Goal: Task Accomplishment & Management: Complete application form

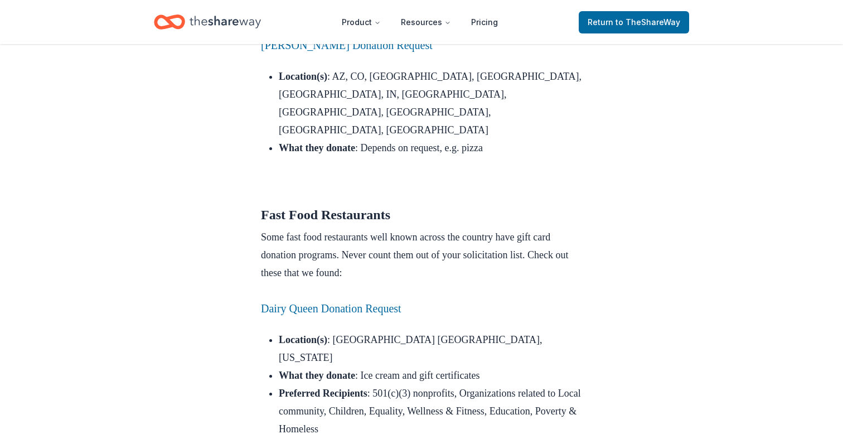
scroll to position [1037, 0]
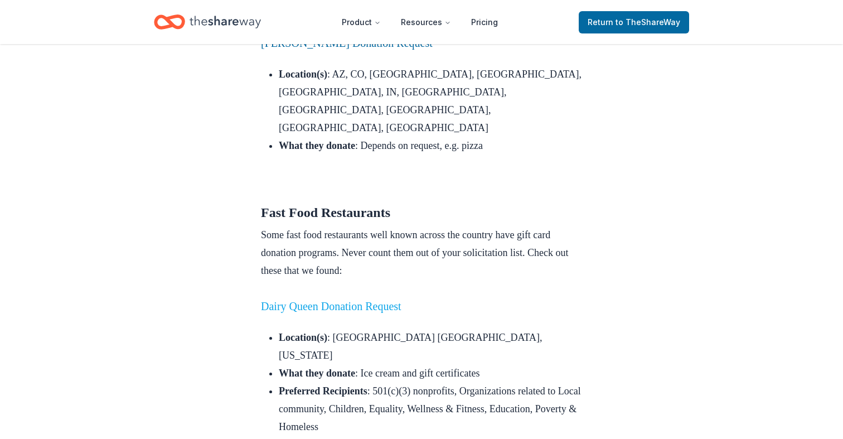
click at [320, 300] on link "Dairy Queen Donation Request" at bounding box center [331, 306] width 140 height 12
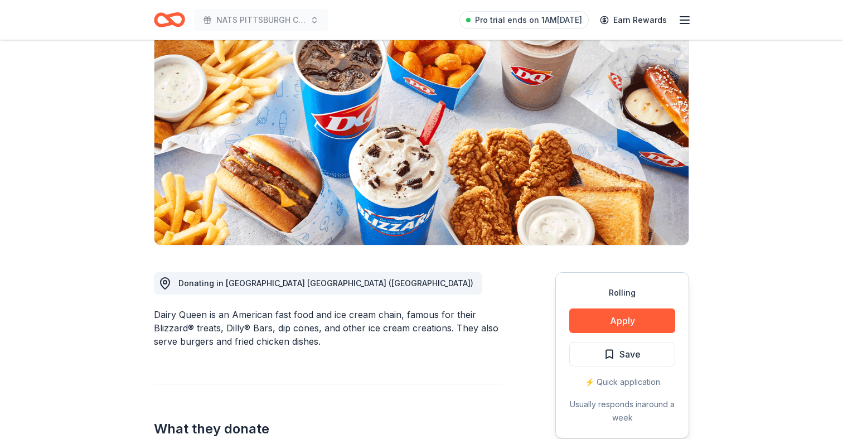
scroll to position [81, 0]
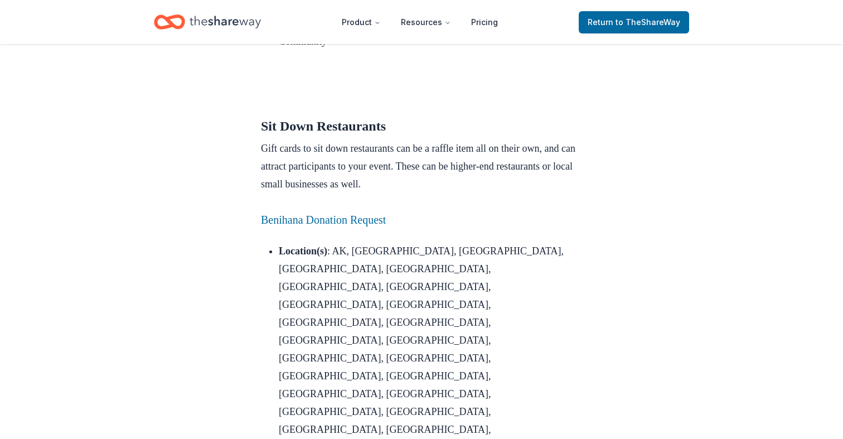
scroll to position [3268, 0]
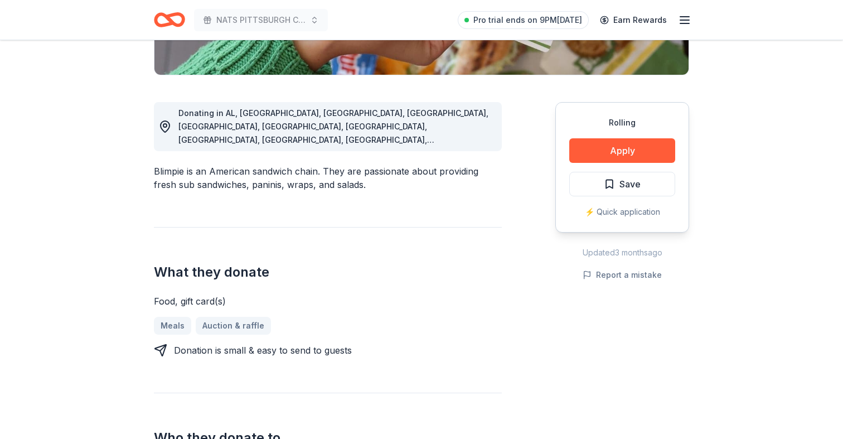
scroll to position [263, 0]
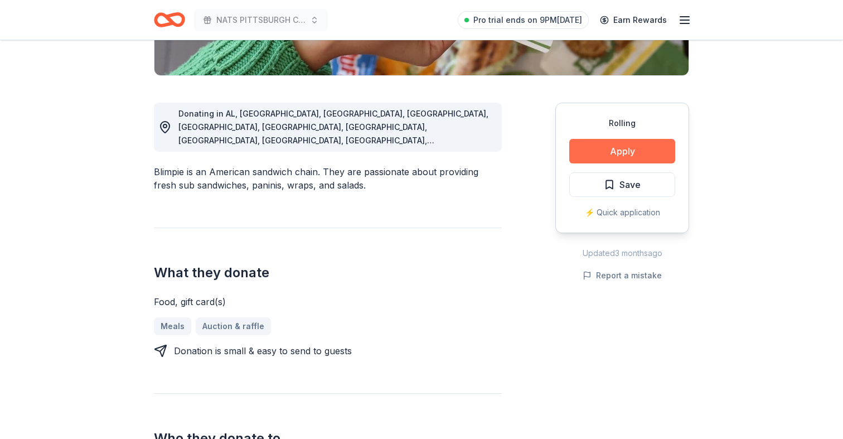
click at [602, 154] on button "Apply" at bounding box center [622, 151] width 106 height 25
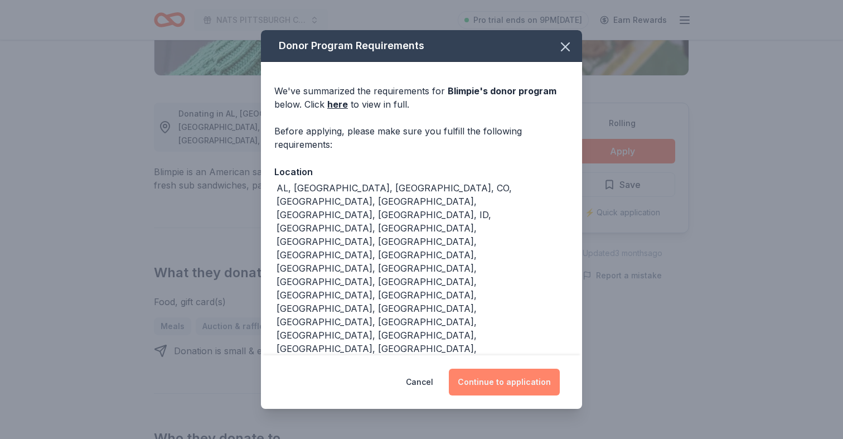
click at [494, 368] on button "Continue to application" at bounding box center [504, 381] width 111 height 27
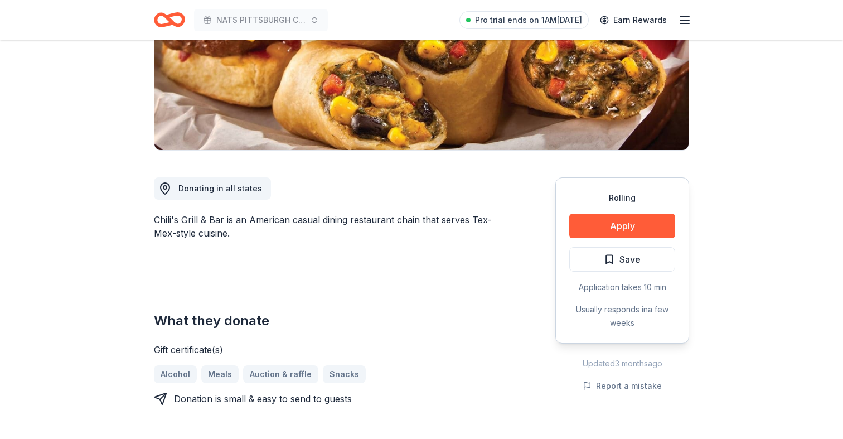
scroll to position [198, 0]
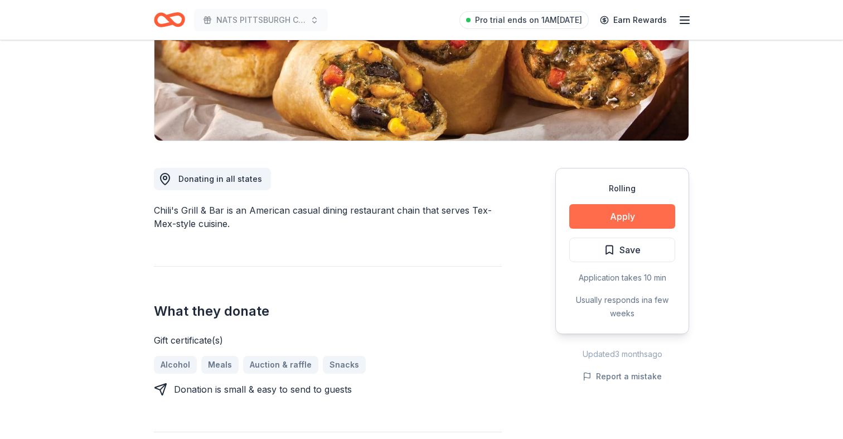
click at [598, 221] on button "Apply" at bounding box center [622, 216] width 106 height 25
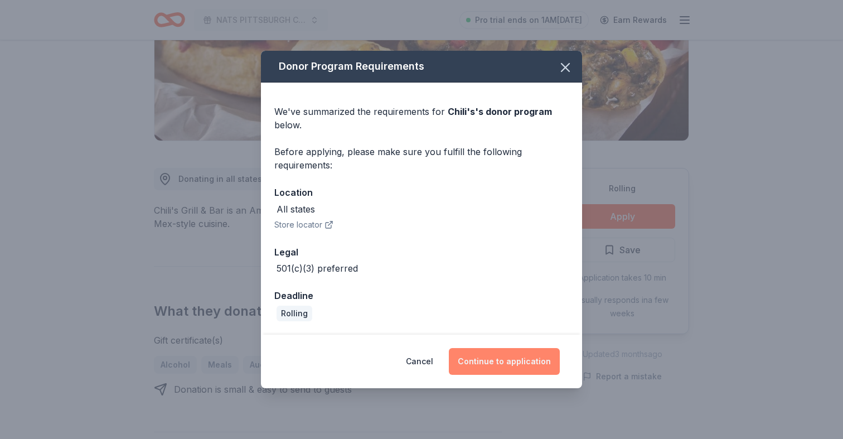
click at [499, 363] on button "Continue to application" at bounding box center [504, 361] width 111 height 27
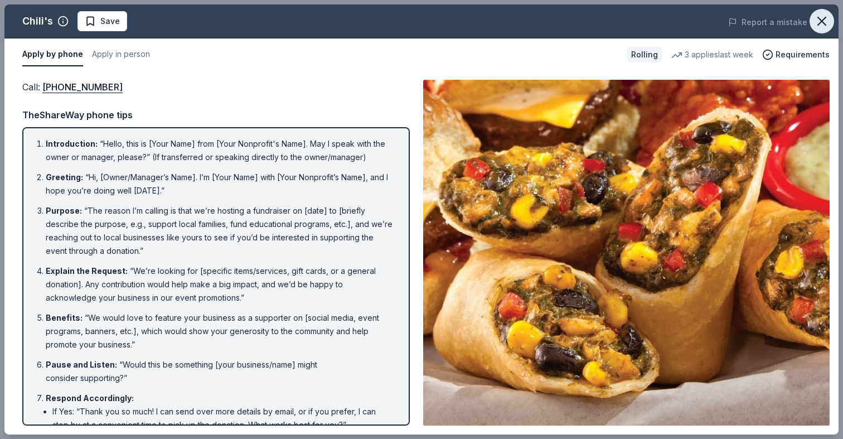
click at [816, 22] on icon "button" at bounding box center [822, 21] width 16 height 16
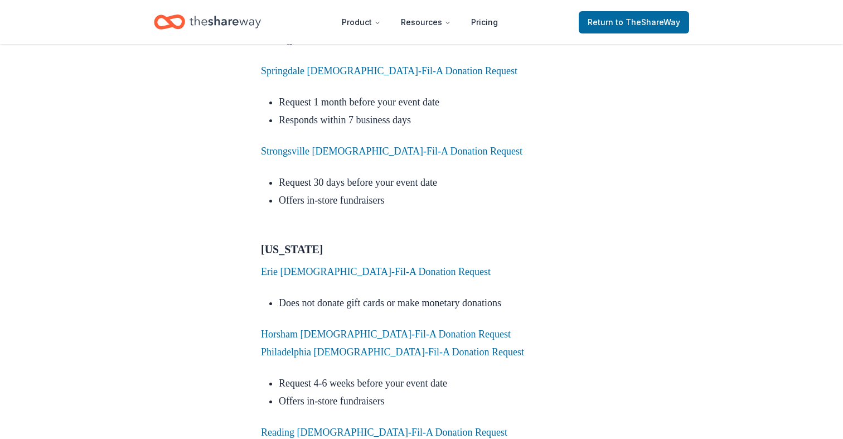
scroll to position [5289, 0]
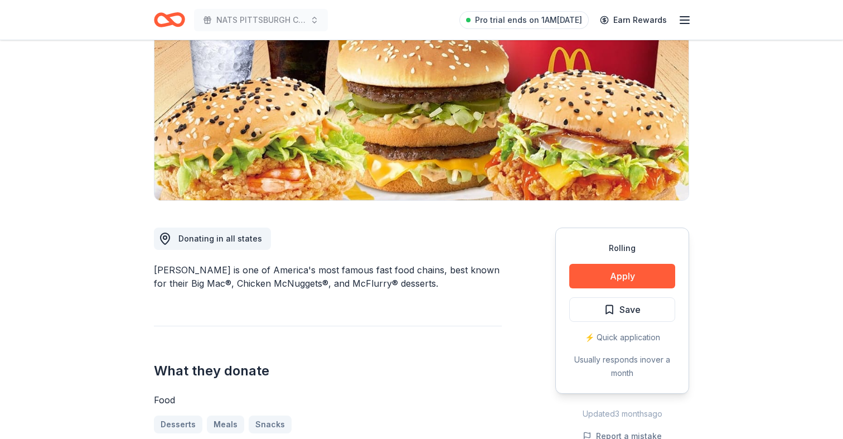
scroll to position [259, 0]
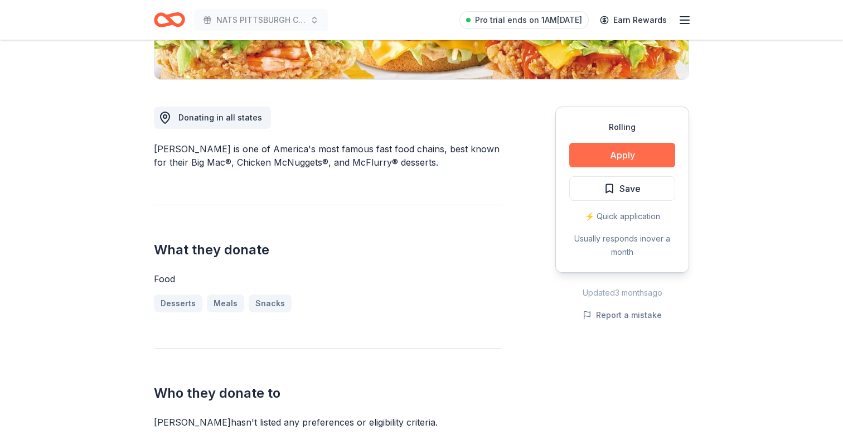
click at [610, 159] on button "Apply" at bounding box center [622, 155] width 106 height 25
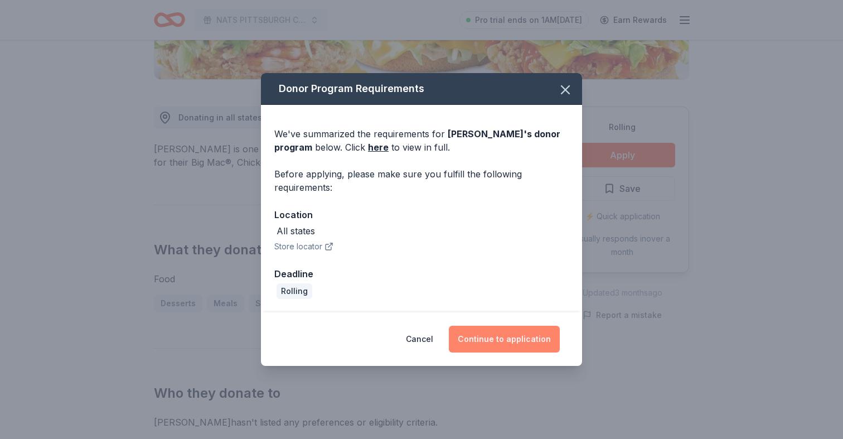
click at [487, 344] on button "Continue to application" at bounding box center [504, 338] width 111 height 27
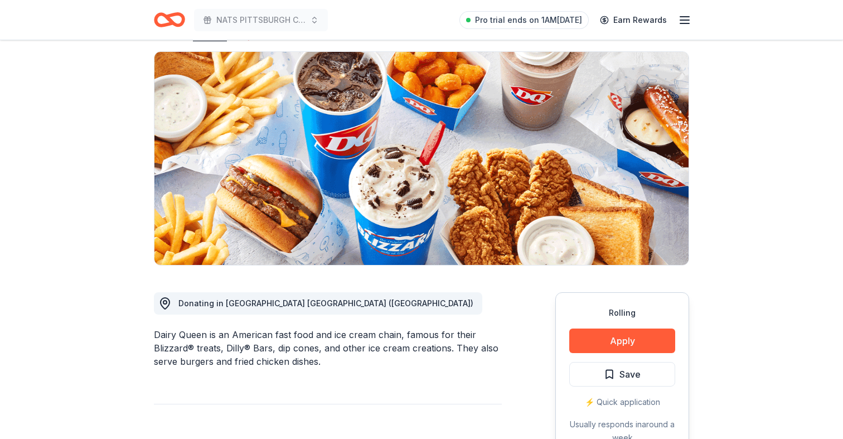
scroll to position [108, 0]
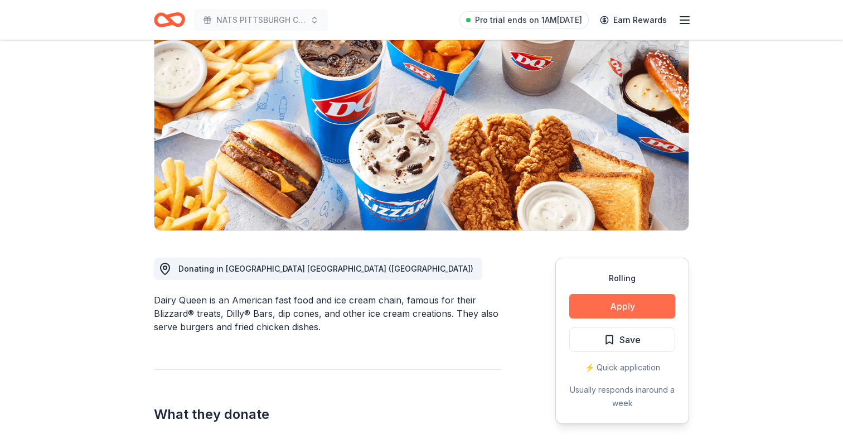
click at [590, 305] on button "Apply" at bounding box center [622, 306] width 106 height 25
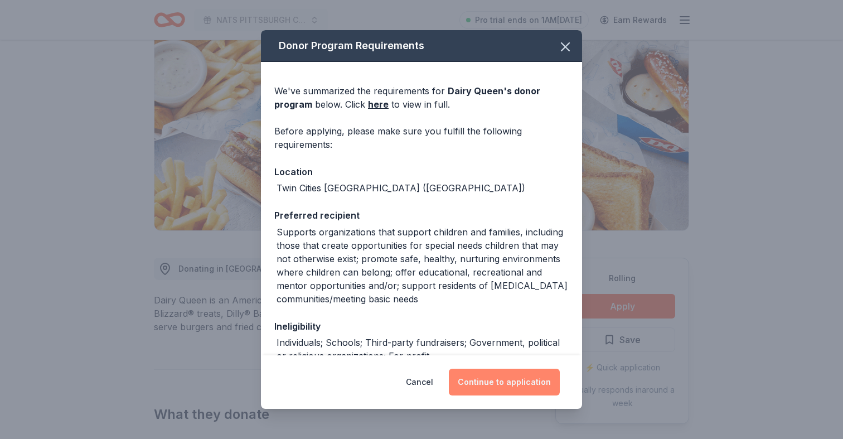
click at [514, 385] on button "Continue to application" at bounding box center [504, 381] width 111 height 27
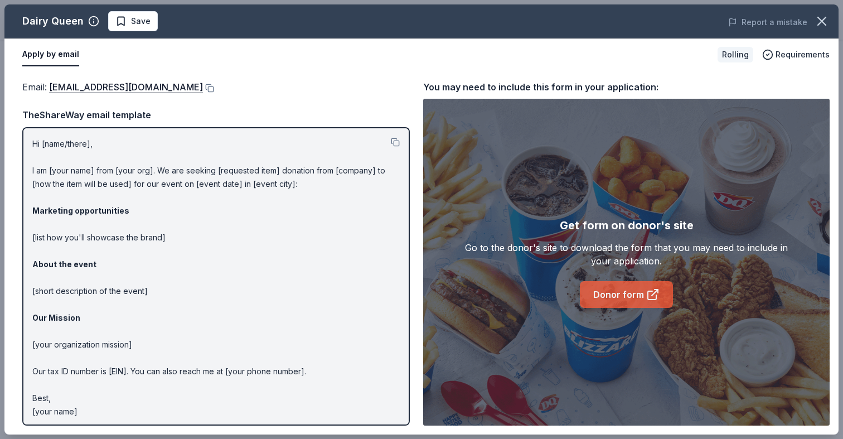
click at [628, 295] on link "Donor form" at bounding box center [626, 294] width 93 height 27
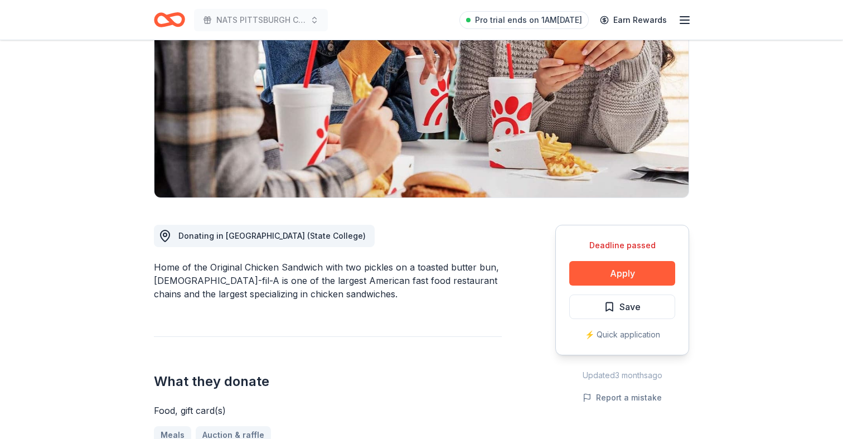
scroll to position [179, 0]
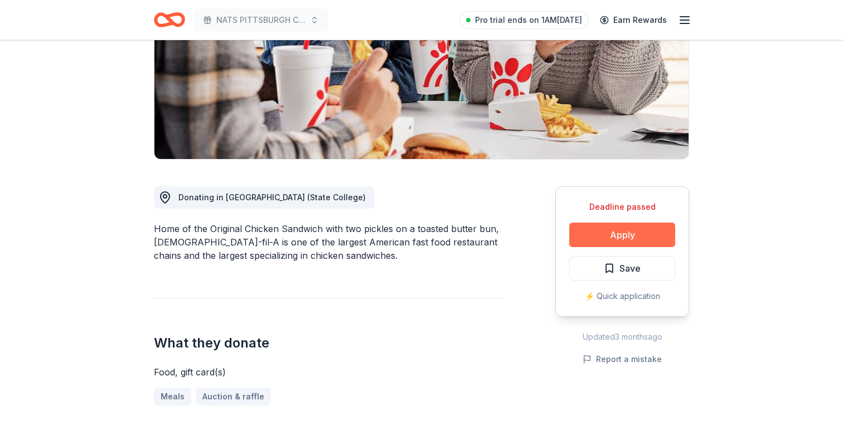
click at [633, 233] on button "Apply" at bounding box center [622, 234] width 106 height 25
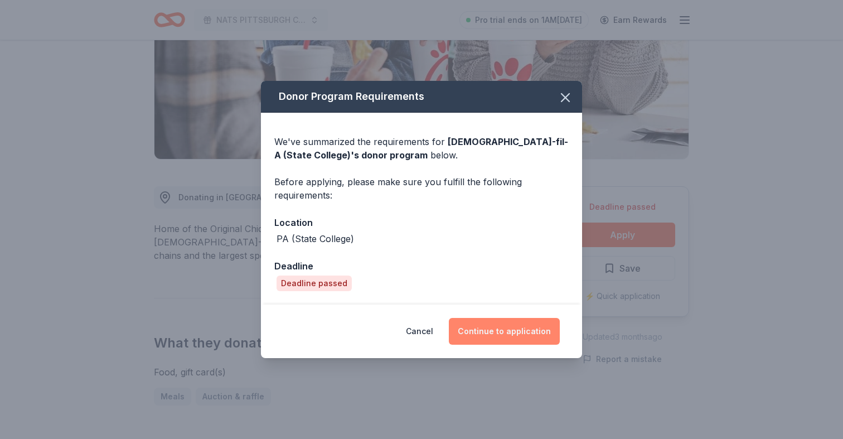
click at [529, 338] on button "Continue to application" at bounding box center [504, 331] width 111 height 27
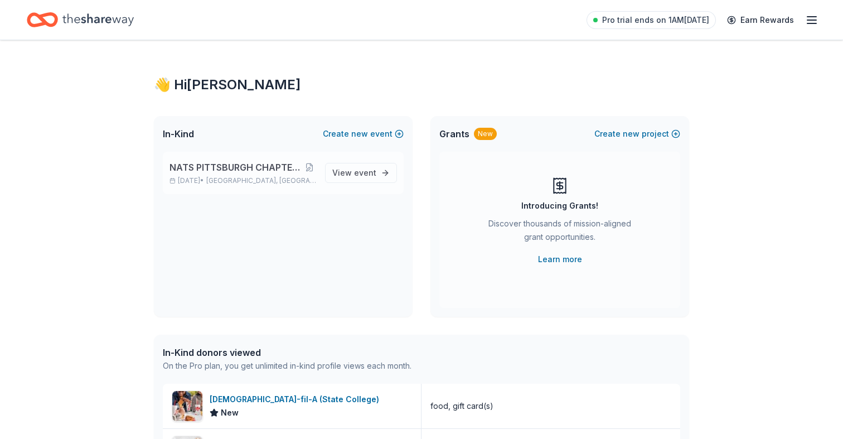
click at [232, 167] on span "NATS PITTSBURGH CHAPTER FIRST ANNIVERSARY" at bounding box center [235, 167] width 133 height 13
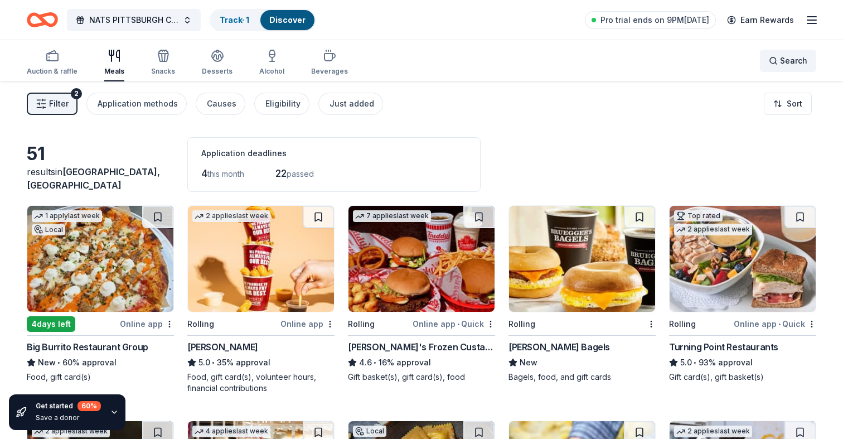
click at [781, 63] on span "Search" at bounding box center [793, 60] width 27 height 13
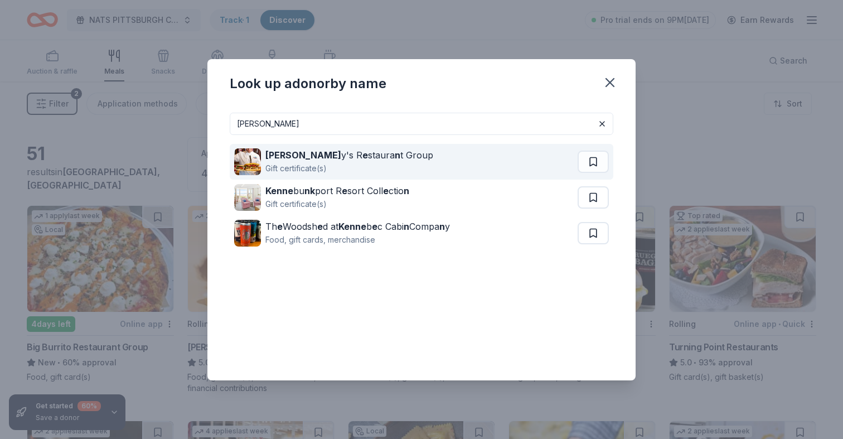
type input "kenn"
click at [405, 162] on div "Kenn y's R e staura n t Group Gift certificate(s)" at bounding box center [405, 162] width 343 height 36
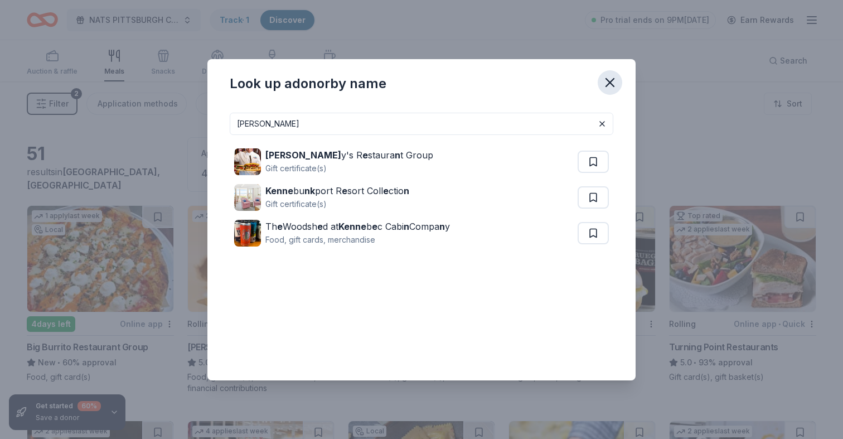
click at [607, 82] on icon "button" at bounding box center [610, 83] width 16 height 16
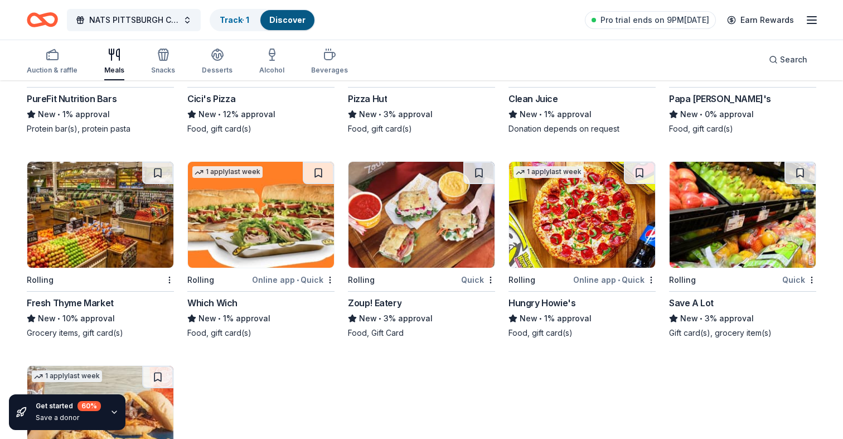
scroll to position [2073, 0]
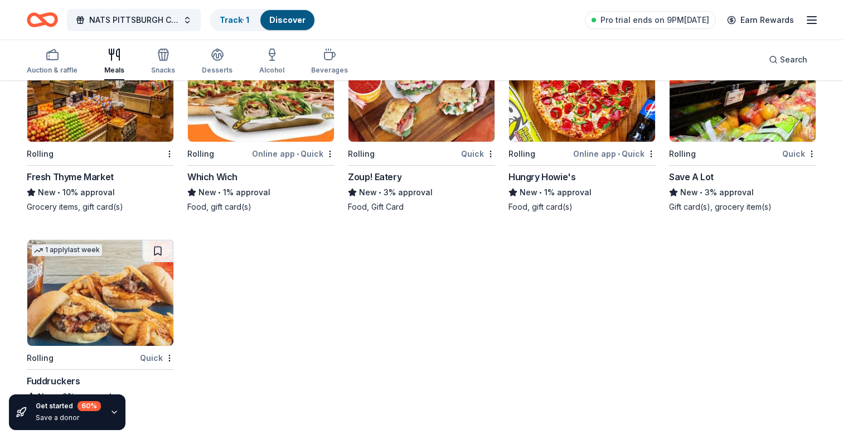
click at [29, 18] on icon "Home" at bounding box center [36, 19] width 17 height 11
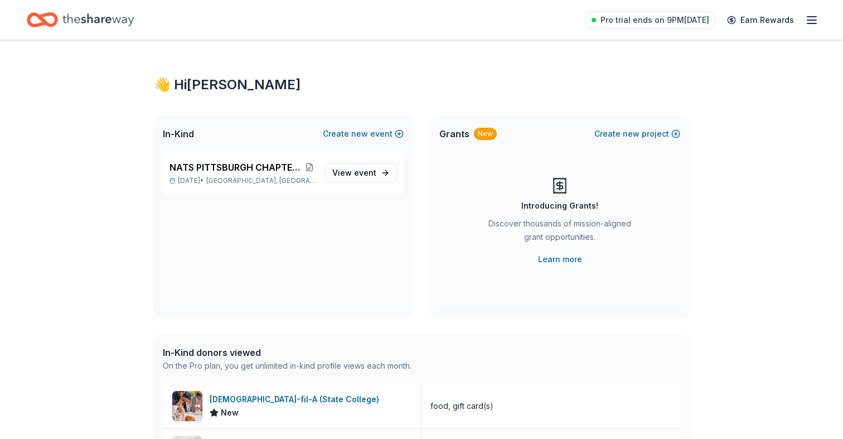
scroll to position [460, 0]
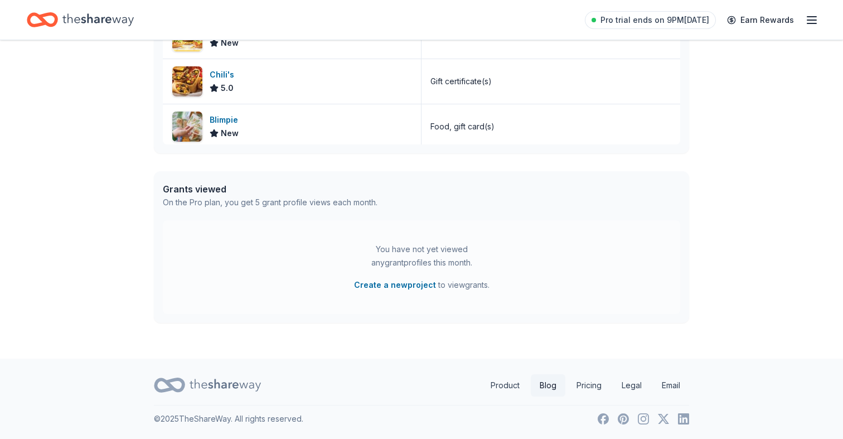
click at [550, 387] on link "Blog" at bounding box center [548, 385] width 35 height 22
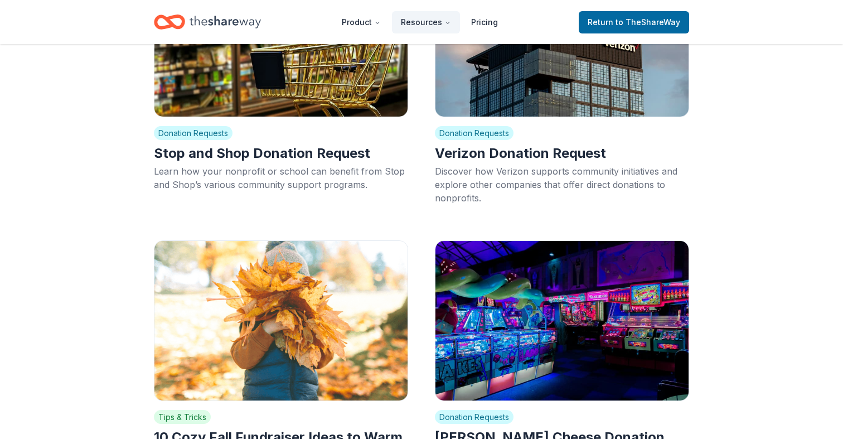
scroll to position [1617, 0]
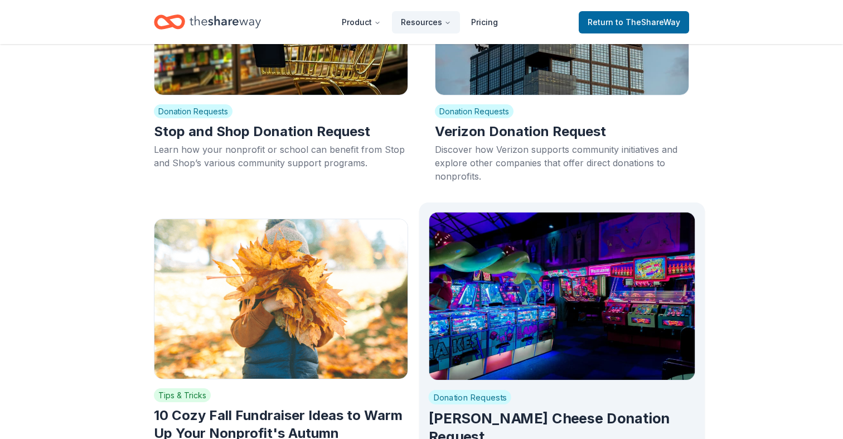
click at [550, 317] on img at bounding box center [562, 296] width 267 height 168
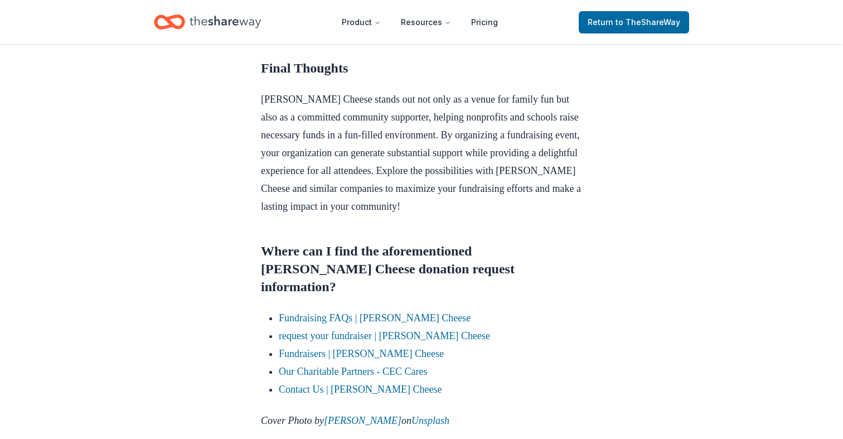
scroll to position [1291, 0]
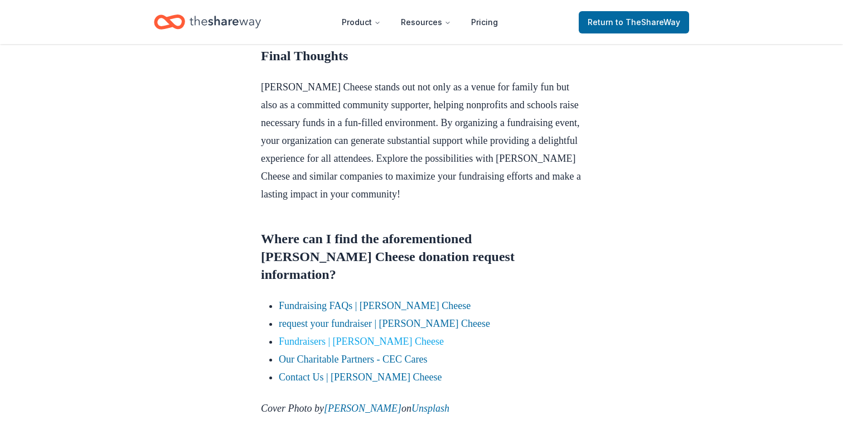
click at [408, 336] on link "Fundraisers | Chuck E. Cheese" at bounding box center [361, 341] width 165 height 11
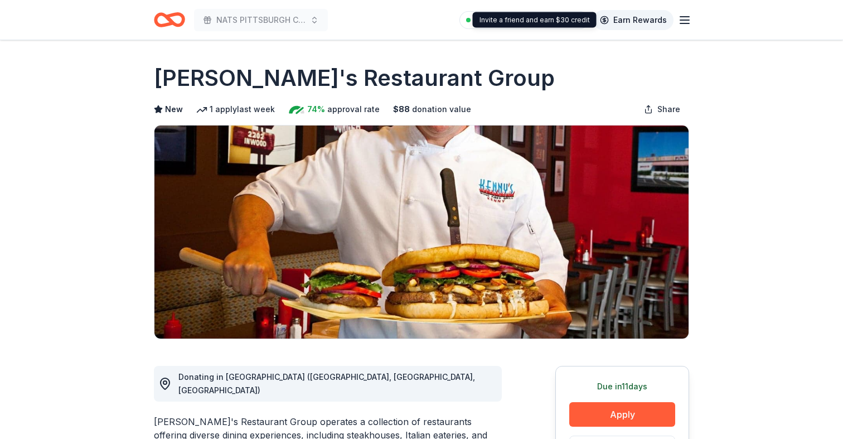
click at [632, 17] on link "Earn Rewards" at bounding box center [633, 20] width 80 height 20
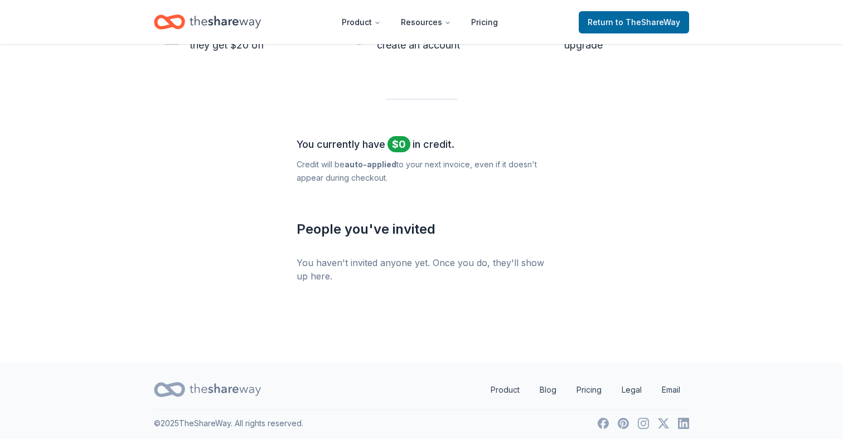
scroll to position [422, 0]
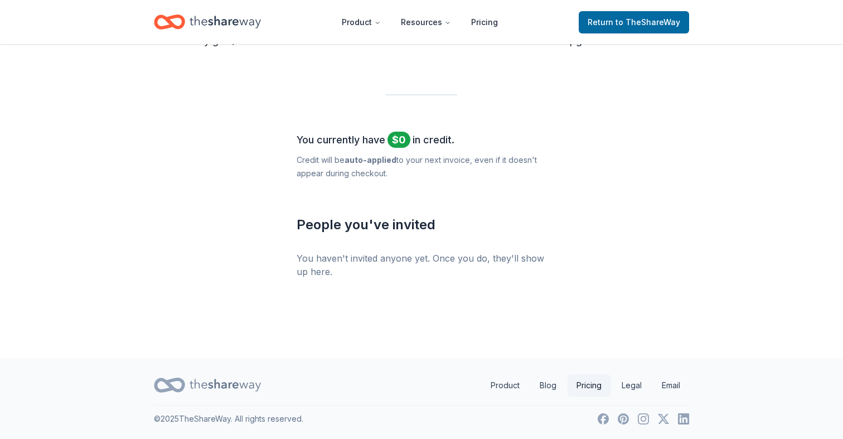
click at [576, 384] on link "Pricing" at bounding box center [588, 385] width 43 height 22
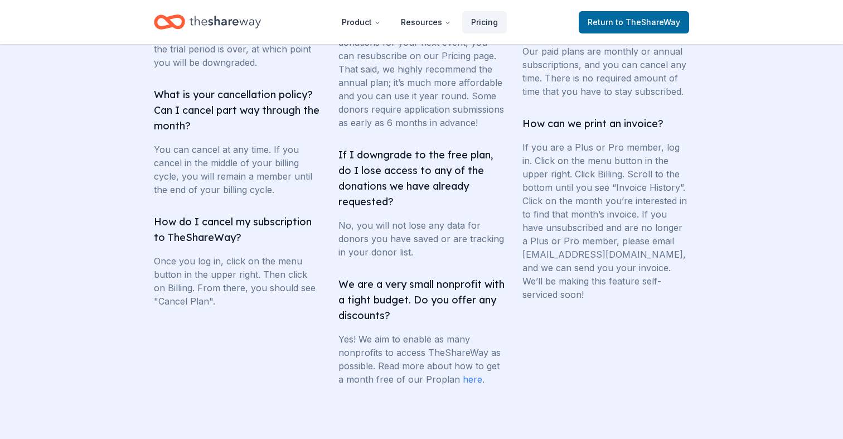
scroll to position [2252, 0]
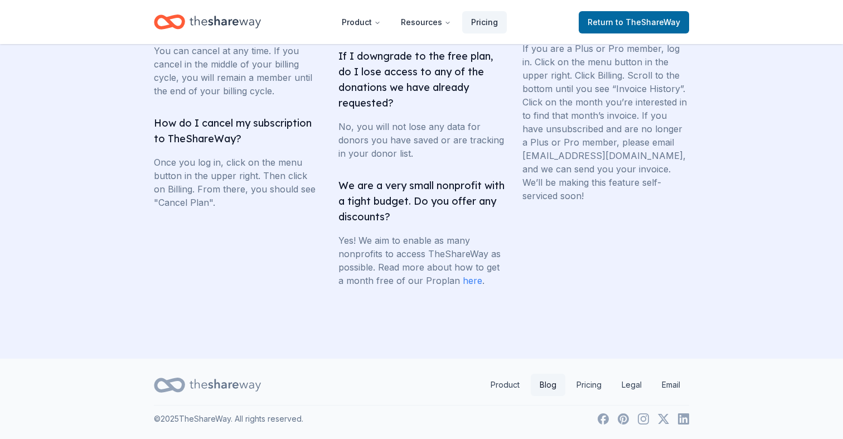
click at [547, 387] on link "Blog" at bounding box center [548, 384] width 35 height 22
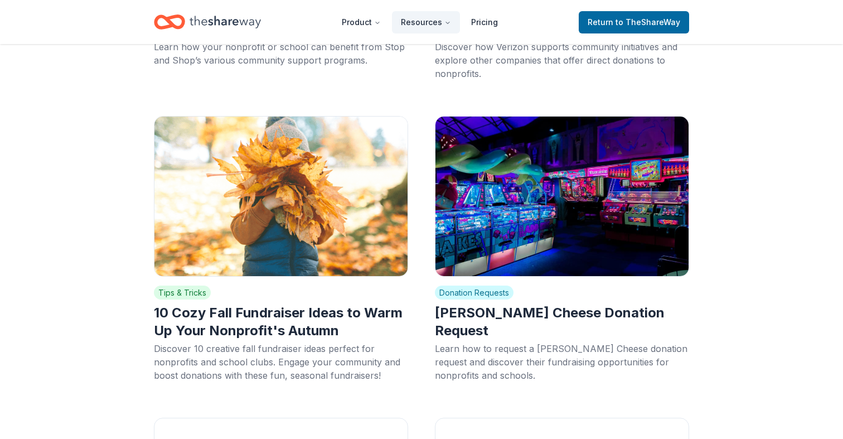
scroll to position [1724, 0]
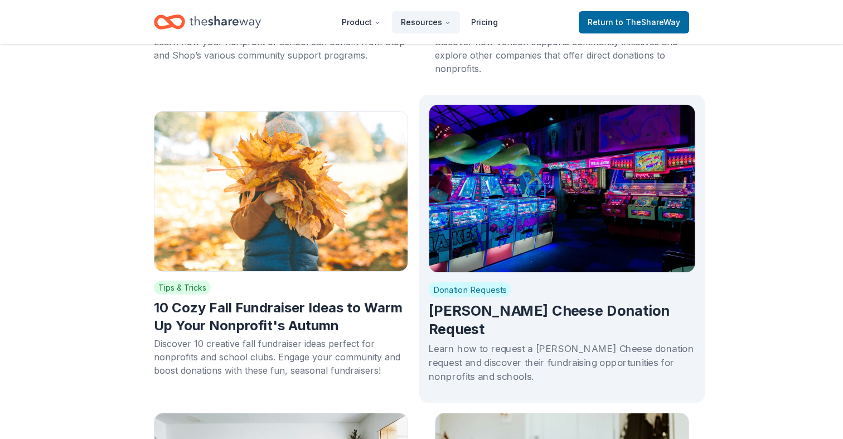
click at [538, 273] on div "Donation Requests Chuck E. Cheese Donation Request Learn how to request a Chuck…" at bounding box center [562, 333] width 267 height 120
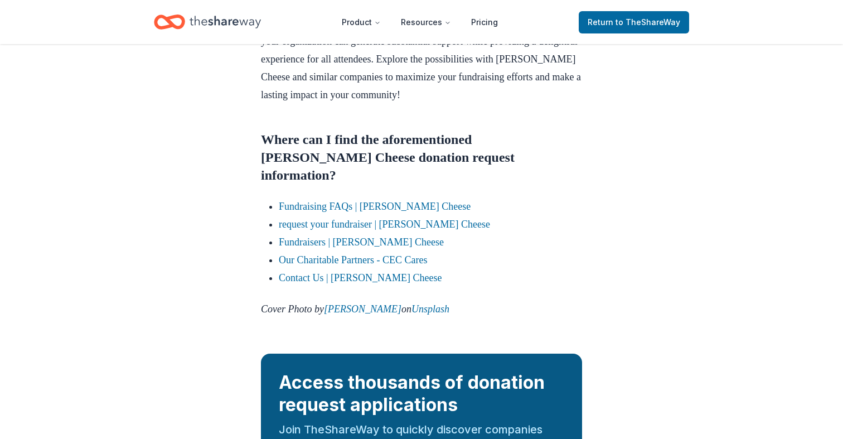
scroll to position [1404, 0]
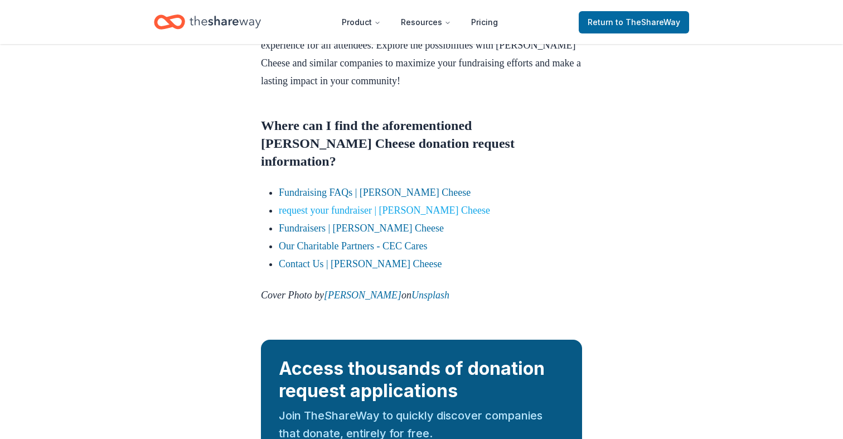
click at [386, 205] on link "request your fundraiser | Chuck E. Cheese" at bounding box center [384, 210] width 211 height 11
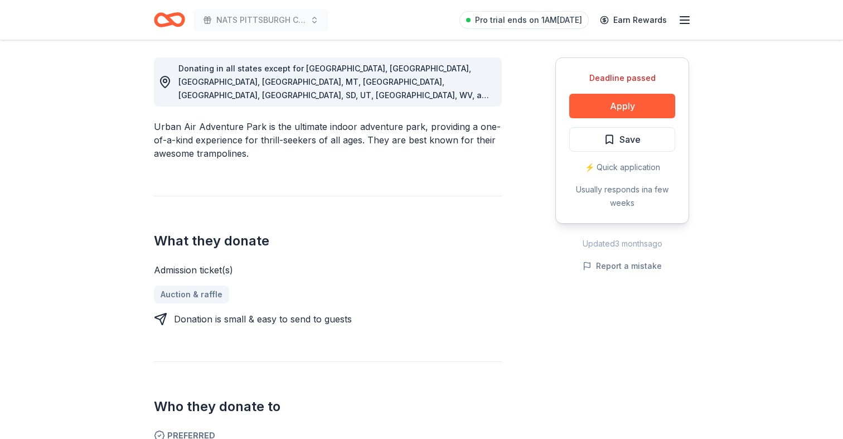
scroll to position [359, 0]
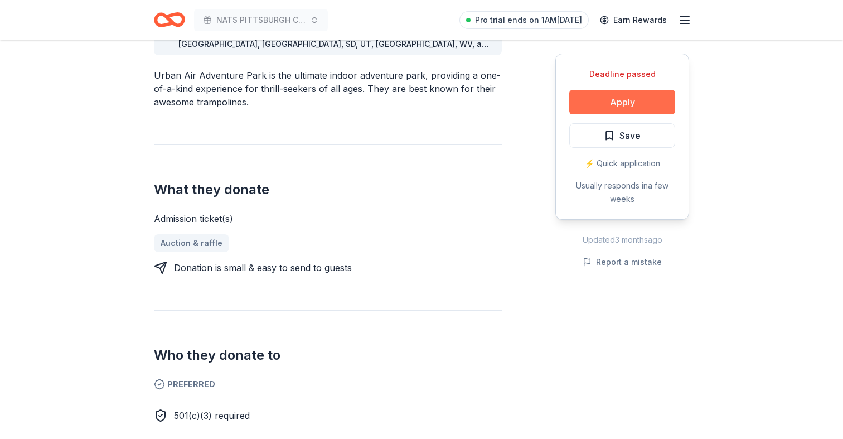
click at [648, 102] on button "Apply" at bounding box center [622, 102] width 106 height 25
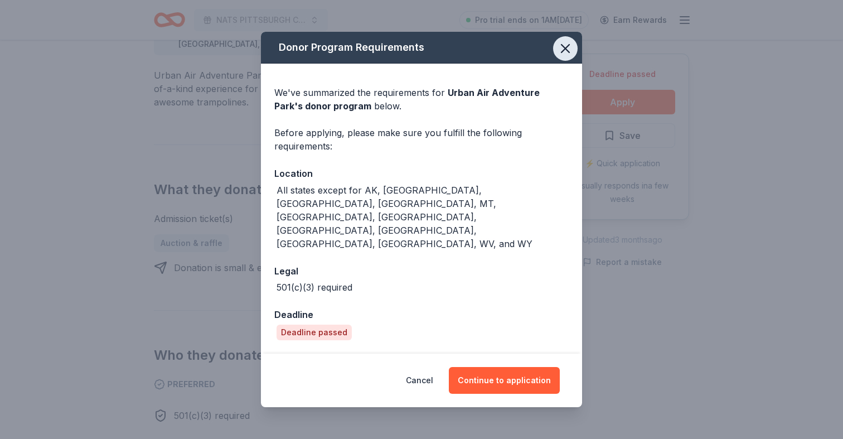
click at [558, 56] on icon "button" at bounding box center [565, 49] width 16 height 16
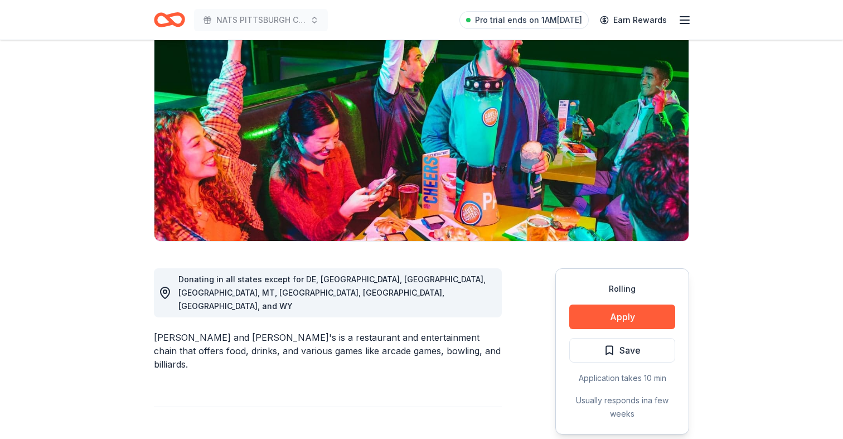
scroll to position [109, 0]
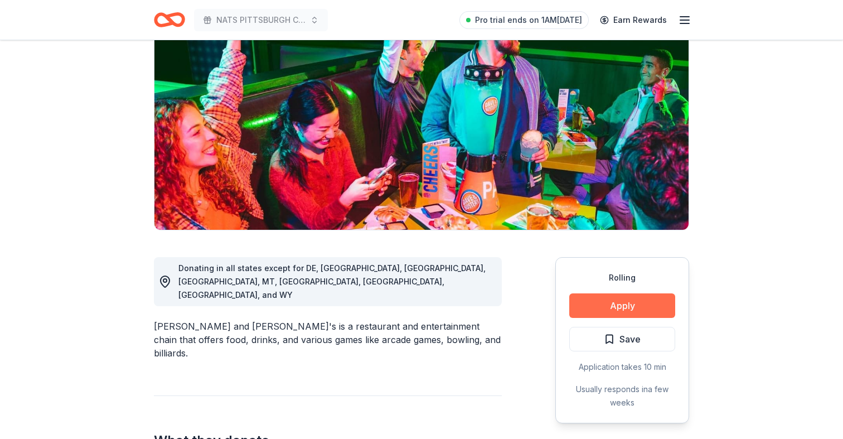
click at [580, 304] on button "Apply" at bounding box center [622, 305] width 106 height 25
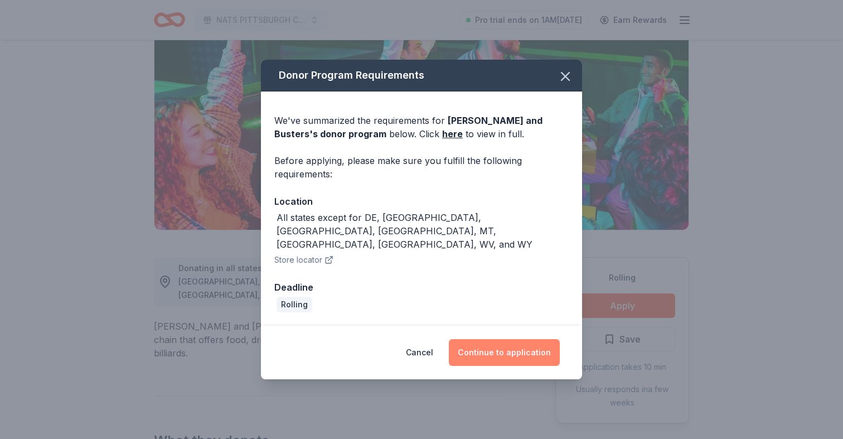
click at [488, 339] on button "Continue to application" at bounding box center [504, 352] width 111 height 27
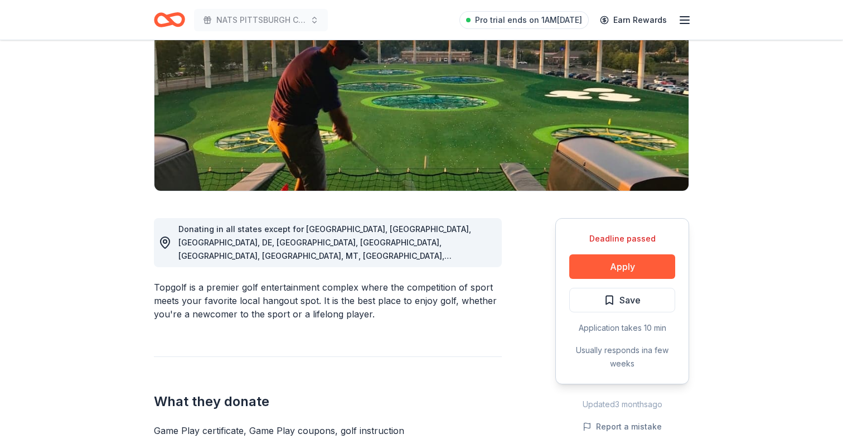
scroll to position [161, 0]
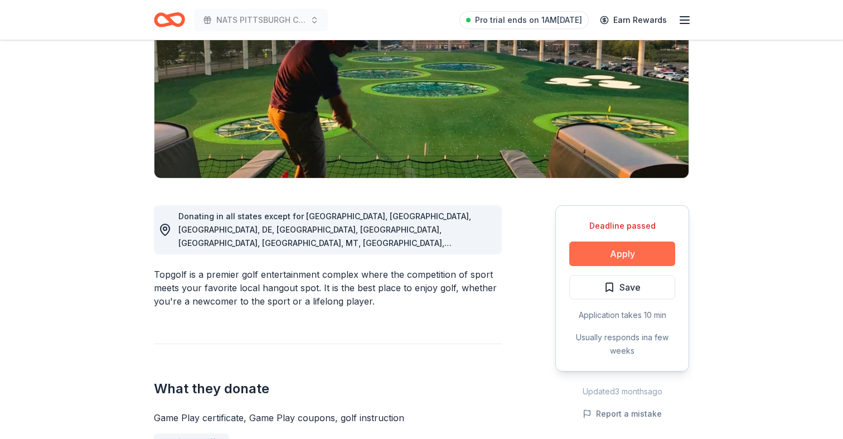
click at [602, 252] on button "Apply" at bounding box center [622, 253] width 106 height 25
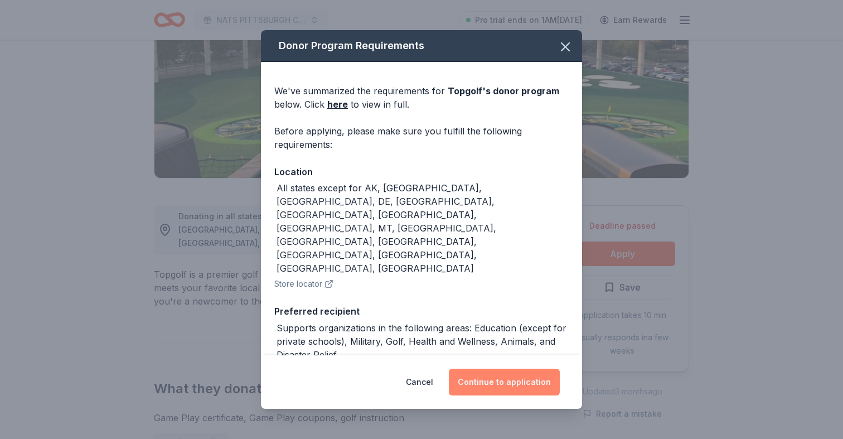
click at [484, 381] on button "Continue to application" at bounding box center [504, 381] width 111 height 27
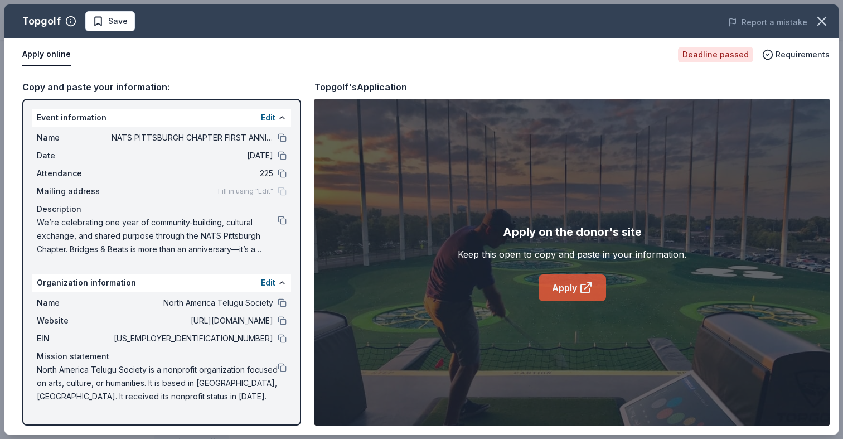
click at [554, 288] on link "Apply" at bounding box center [571, 287] width 67 height 27
click at [116, 27] on span "Save" at bounding box center [118, 20] width 20 height 13
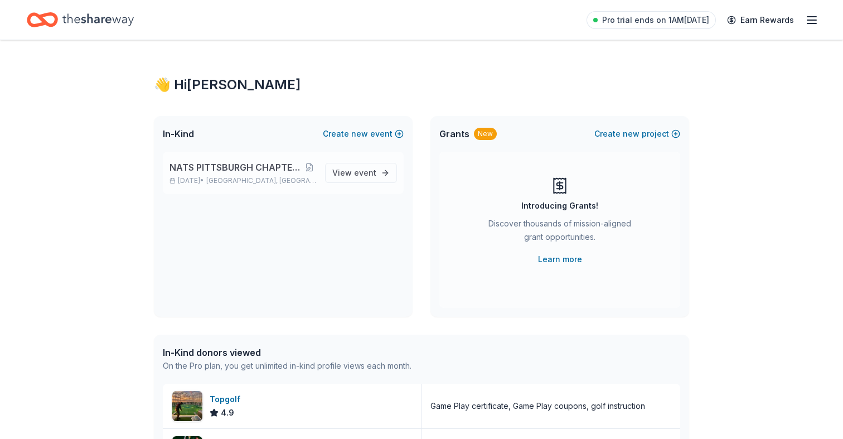
click at [228, 183] on span "Seven Fields, PA" at bounding box center [261, 180] width 110 height 9
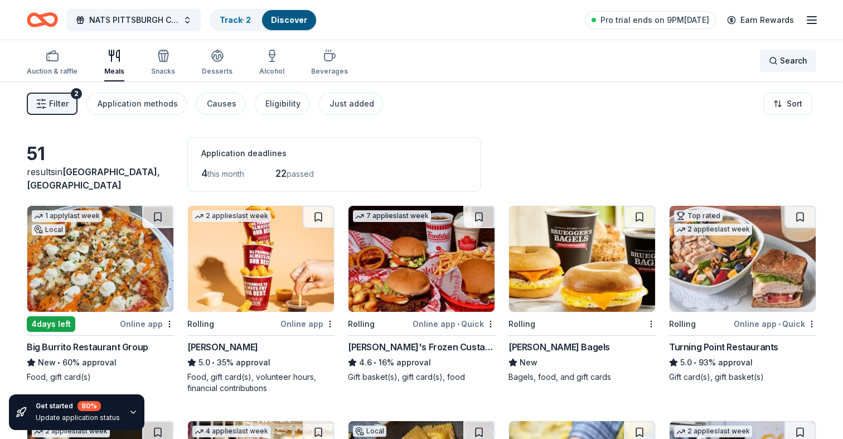
click at [790, 59] on span "Search" at bounding box center [793, 60] width 27 height 13
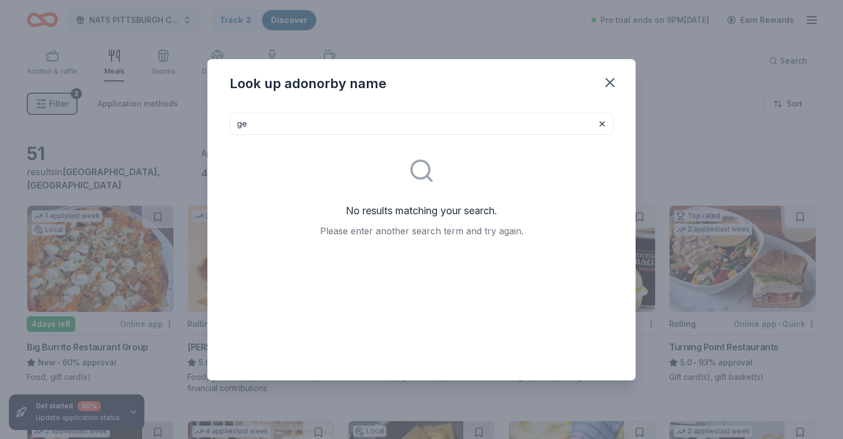
type input "g"
type input "digital"
click at [606, 86] on icon "button" at bounding box center [610, 83] width 8 height 8
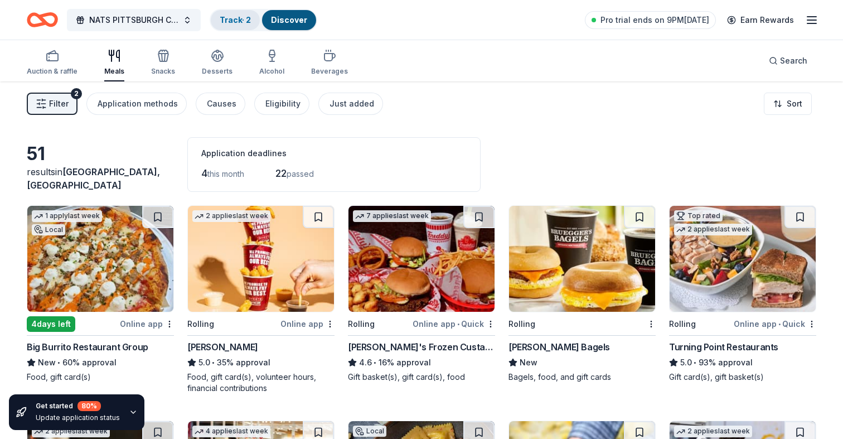
click at [230, 22] on link "Track · 2" at bounding box center [235, 19] width 31 height 9
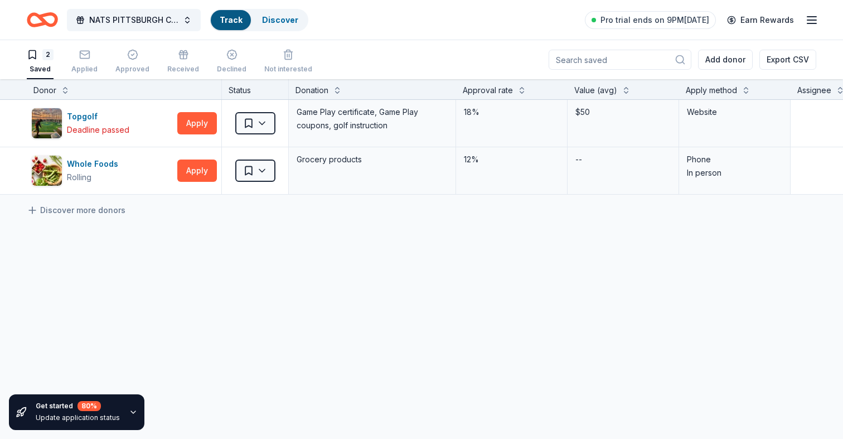
scroll to position [1, 0]
click at [279, 22] on link "Discover" at bounding box center [289, 19] width 36 height 9
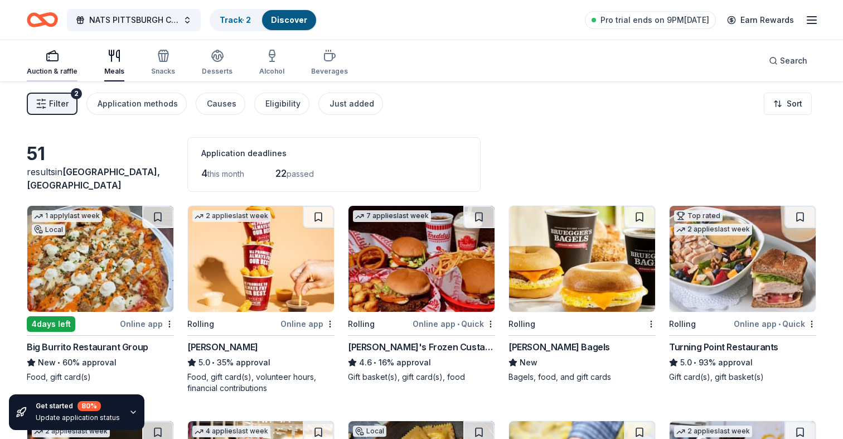
click at [38, 65] on div "Auction & raffle" at bounding box center [52, 62] width 51 height 27
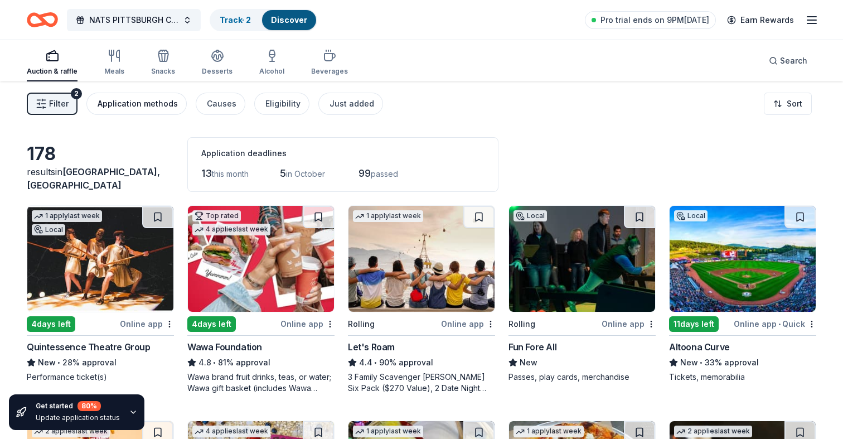
click at [144, 103] on div "Application methods" at bounding box center [138, 103] width 80 height 13
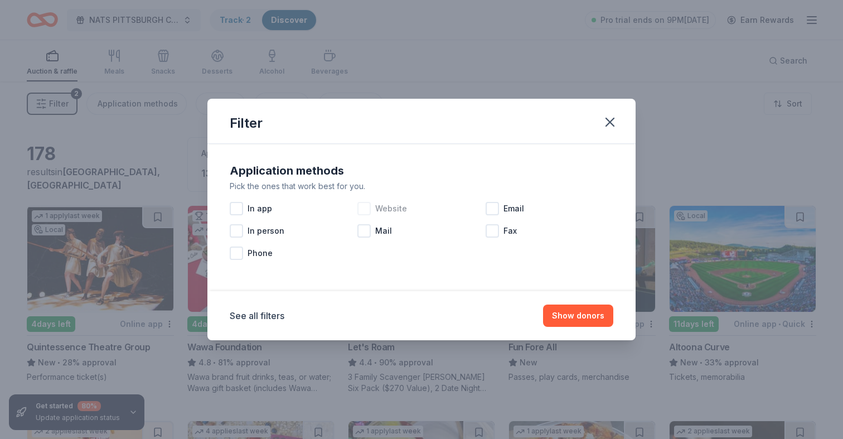
click at [366, 211] on div at bounding box center [363, 208] width 13 height 13
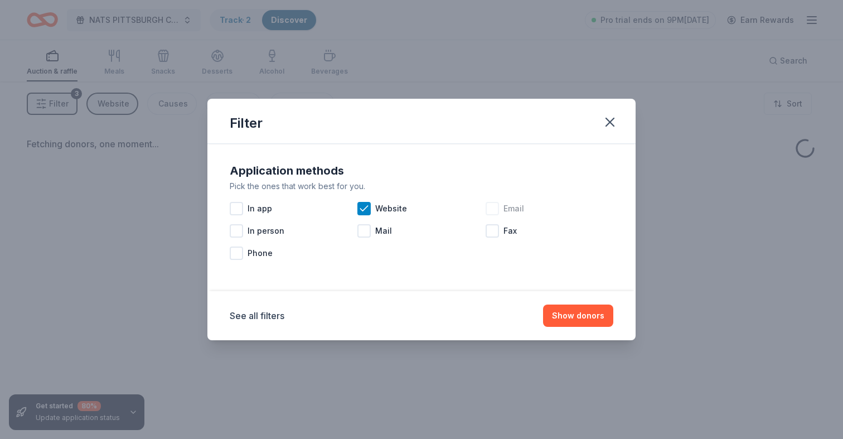
click at [495, 208] on div at bounding box center [491, 208] width 13 height 13
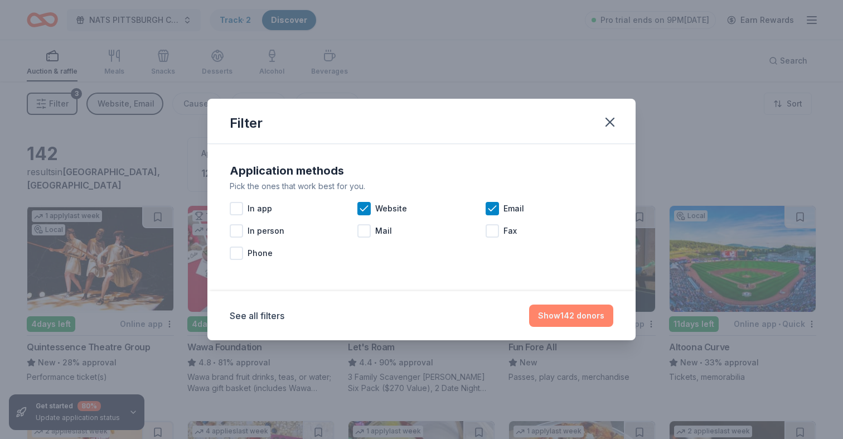
click at [557, 308] on button "Show 142 donors" at bounding box center [571, 315] width 84 height 22
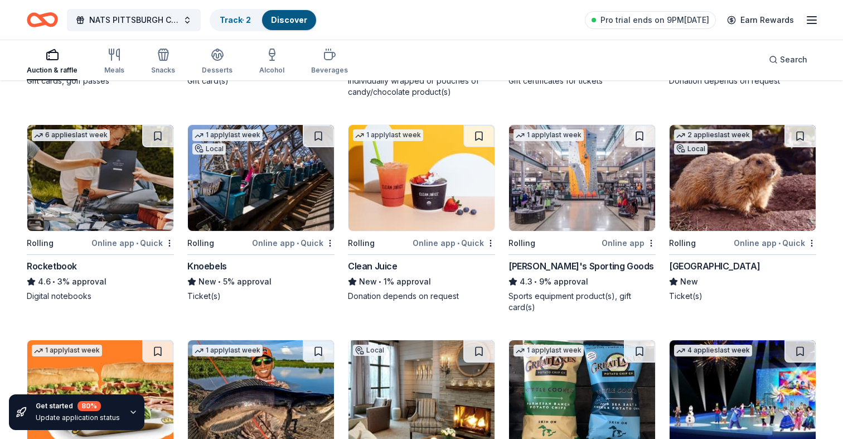
scroll to position [2845, 0]
click at [115, 157] on img at bounding box center [100, 177] width 146 height 106
click at [117, 177] on img at bounding box center [100, 177] width 146 height 106
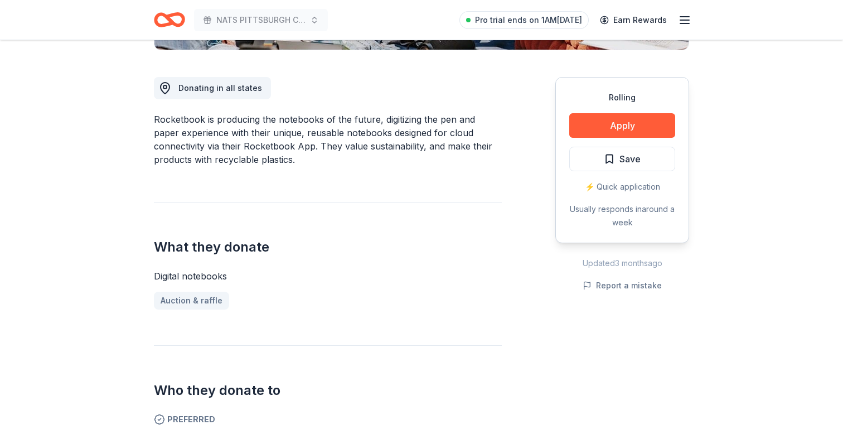
scroll to position [266, 0]
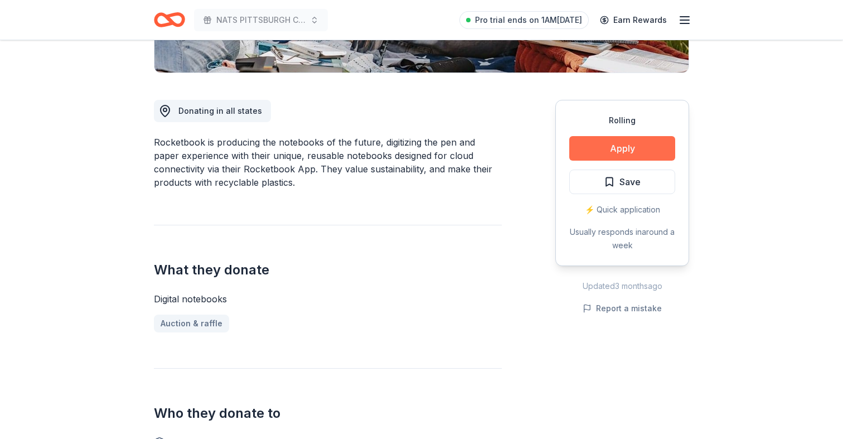
click at [620, 152] on button "Apply" at bounding box center [622, 148] width 106 height 25
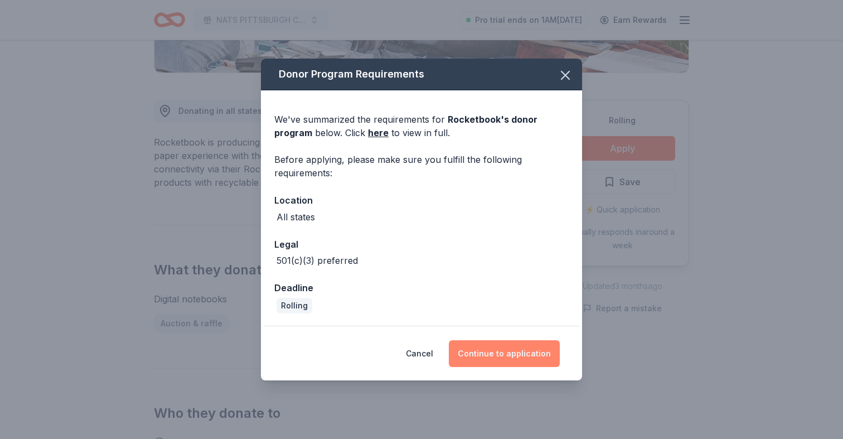
click at [495, 359] on button "Continue to application" at bounding box center [504, 353] width 111 height 27
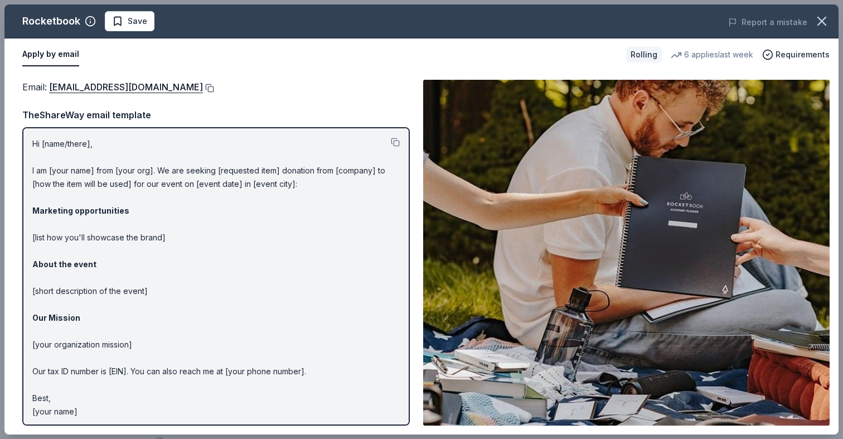
click at [214, 86] on button at bounding box center [208, 88] width 11 height 9
